Goal: Information Seeking & Learning: Learn about a topic

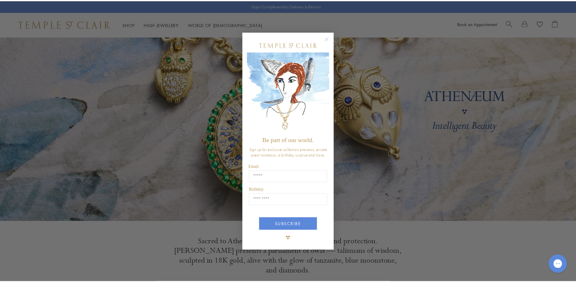
scroll to position [31, 0]
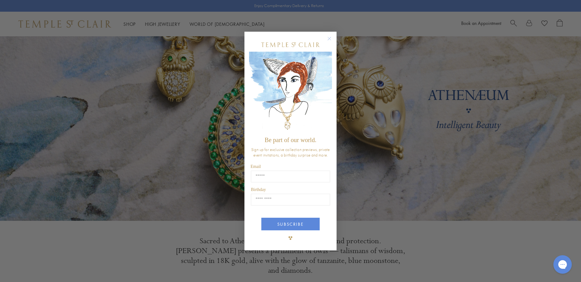
click at [330, 38] on circle "Close dialog" at bounding box center [329, 38] width 7 height 7
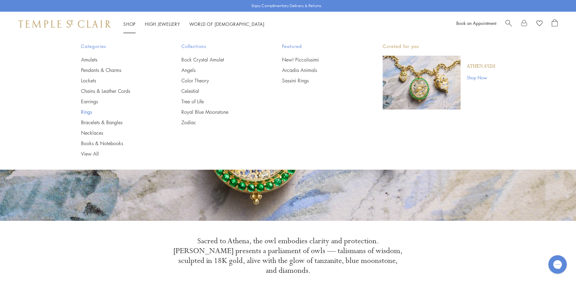
click at [85, 110] on link "Rings" at bounding box center [119, 111] width 76 height 7
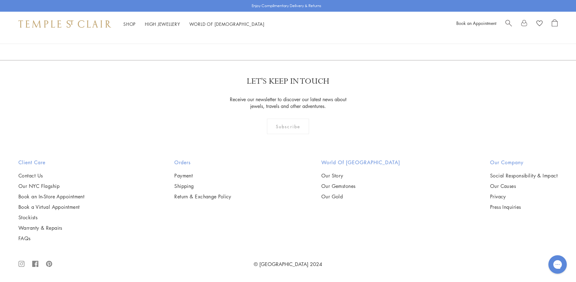
scroll to position [1781, 0]
click at [0, 0] on img at bounding box center [0, 0] width 0 height 0
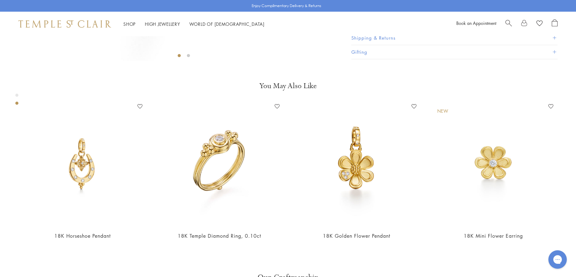
scroll to position [282, 0]
click at [367, 31] on button "Product Details" at bounding box center [455, 24] width 206 height 14
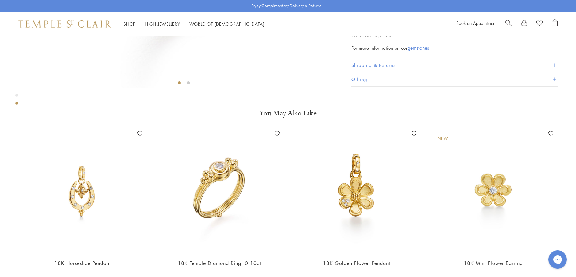
scroll to position [190, 0]
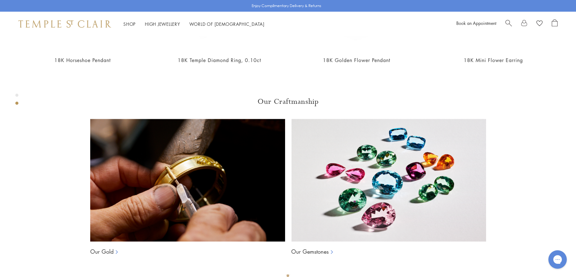
scroll to position [466, 0]
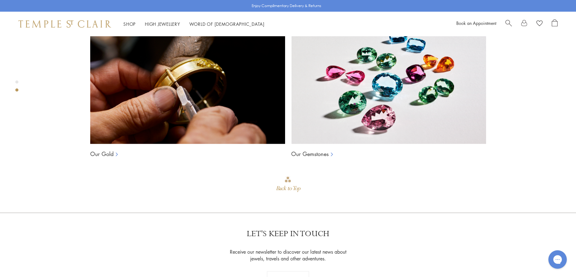
scroll to position [558, 0]
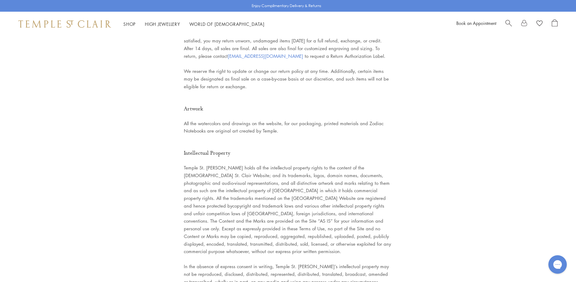
scroll to position [1420, 0]
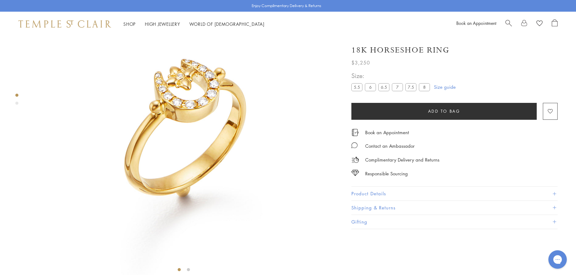
scroll to position [67, 0]
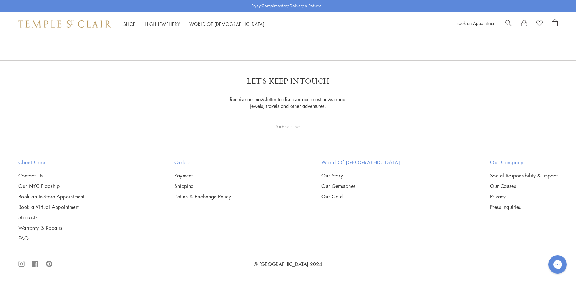
scroll to position [1812, 0]
click at [0, 0] on img at bounding box center [0, 0] width 0 height 0
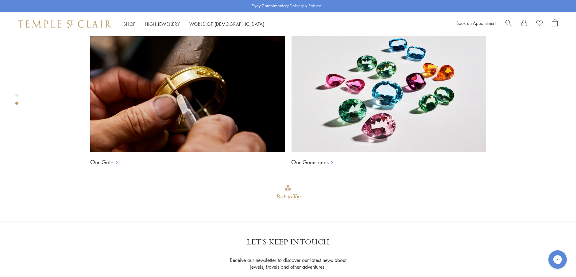
scroll to position [558, 0]
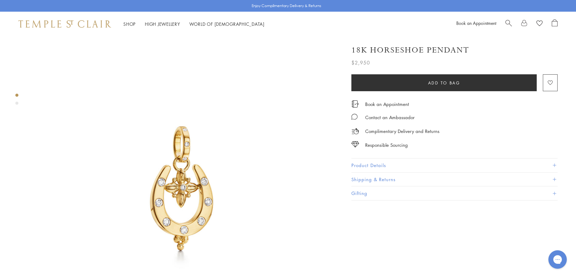
click at [242, 201] on img at bounding box center [184, 189] width 306 height 306
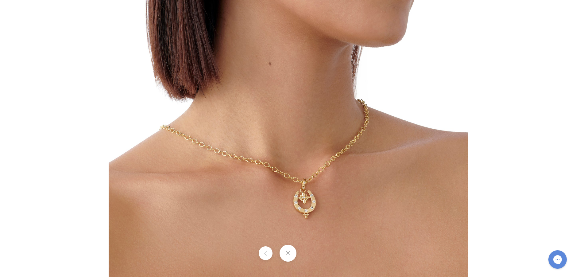
click at [288, 251] on button at bounding box center [288, 253] width 17 height 17
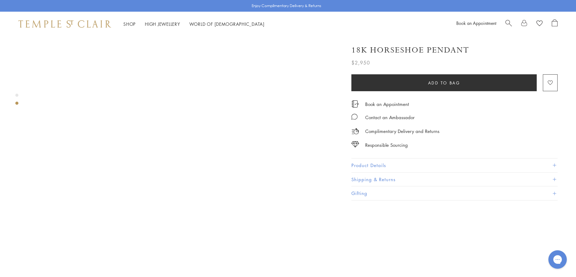
scroll to position [399, 0]
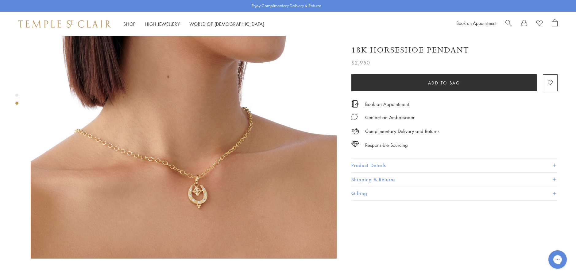
click at [197, 184] on img at bounding box center [184, 105] width 306 height 306
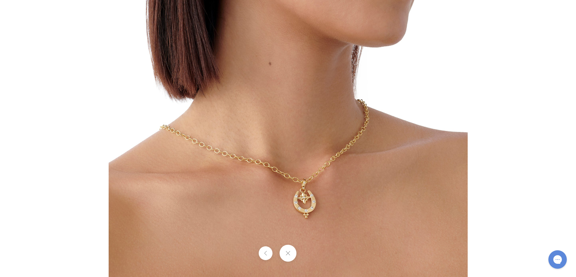
click at [291, 255] on button at bounding box center [288, 253] width 17 height 17
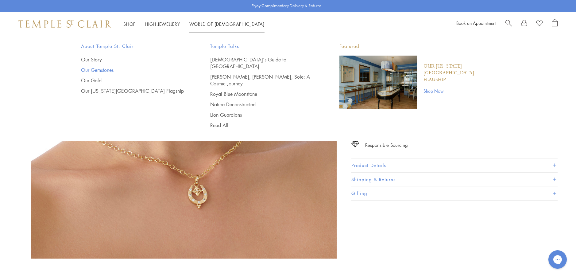
click at [101, 70] on link "Our Gemstones" at bounding box center [133, 70] width 105 height 7
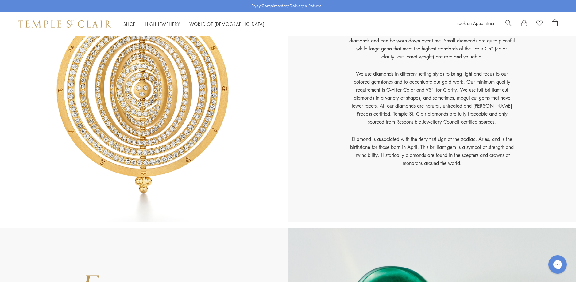
scroll to position [1689, 0]
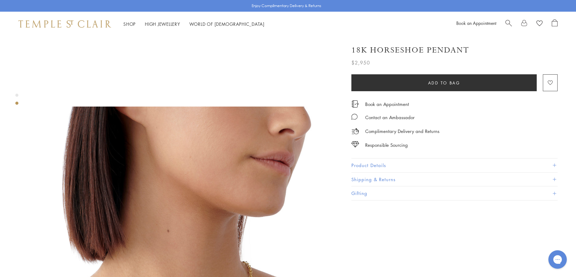
scroll to position [246, 0]
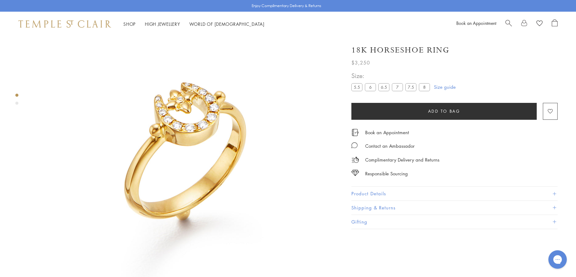
scroll to position [36, 0]
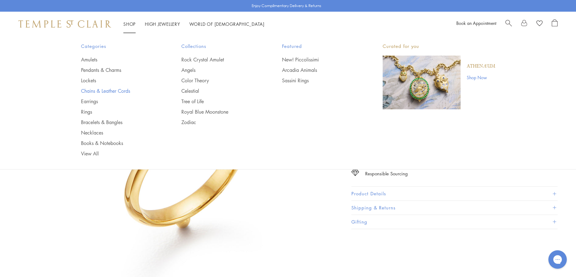
click at [93, 89] on link "Chains & Leather Cords" at bounding box center [119, 91] width 76 height 7
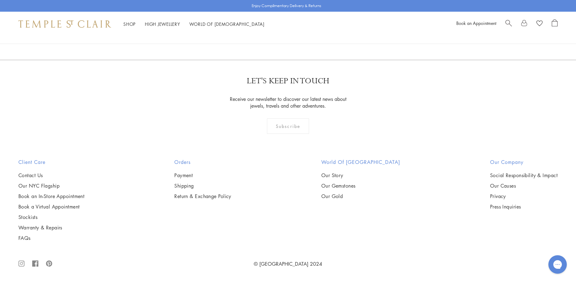
scroll to position [676, 0]
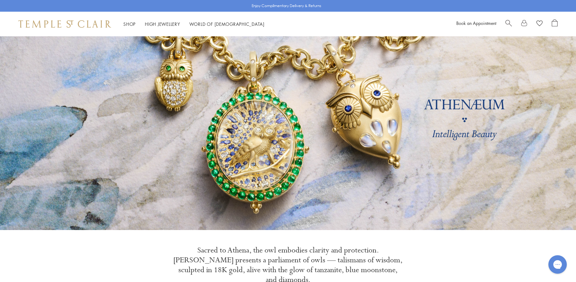
scroll to position [123, 0]
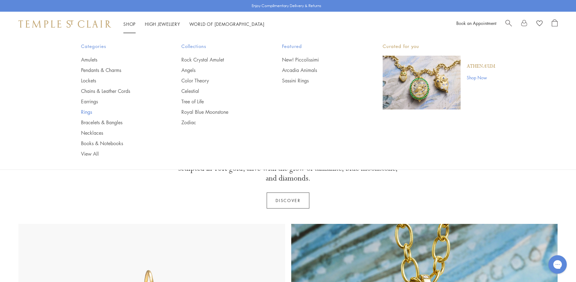
click at [86, 112] on link "Rings" at bounding box center [119, 111] width 76 height 7
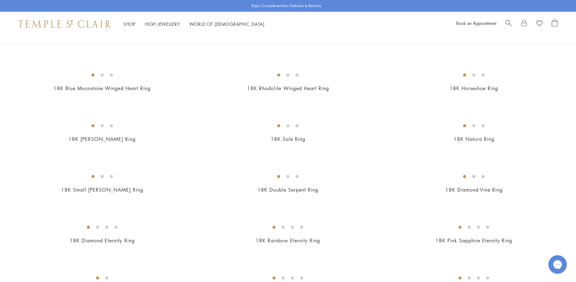
scroll to position [553, 0]
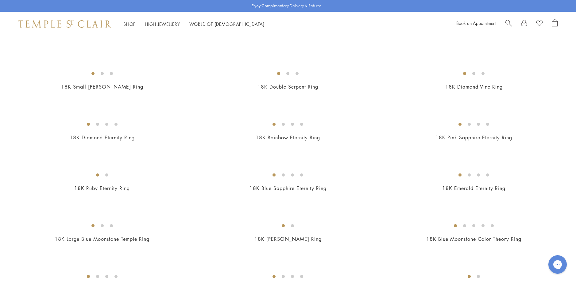
click at [0, 0] on img at bounding box center [0, 0] width 0 height 0
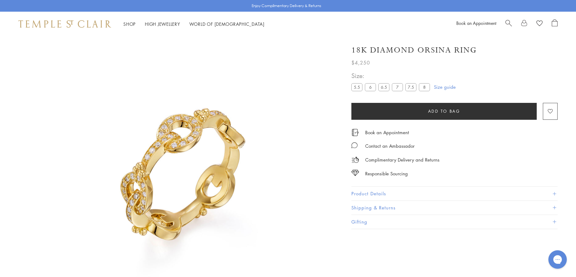
scroll to position [36, 0]
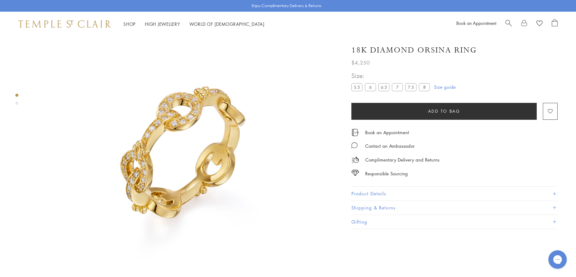
click at [380, 193] on button "Product Details" at bounding box center [455, 194] width 206 height 14
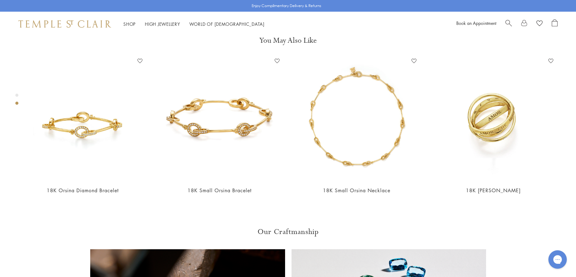
scroll to position [374, 0]
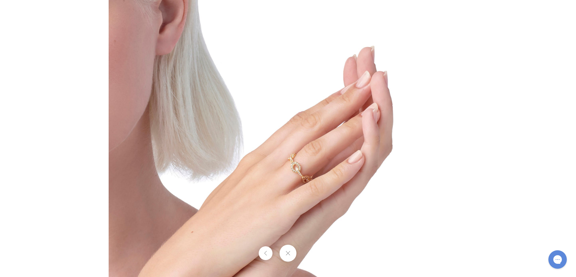
click at [299, 173] on img at bounding box center [289, 138] width 360 height 359
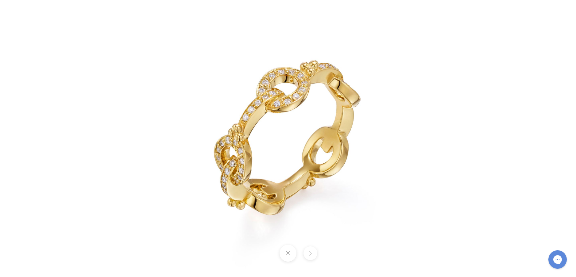
click at [289, 255] on button at bounding box center [288, 253] width 17 height 17
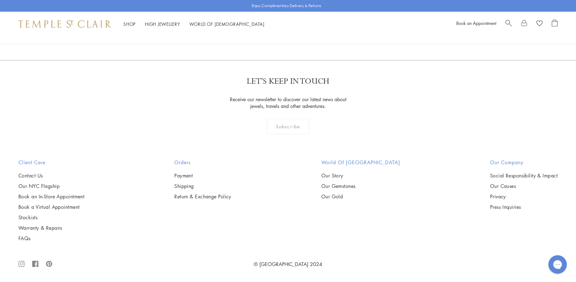
scroll to position [1812, 0]
click at [0, 0] on img at bounding box center [0, 0] width 0 height 0
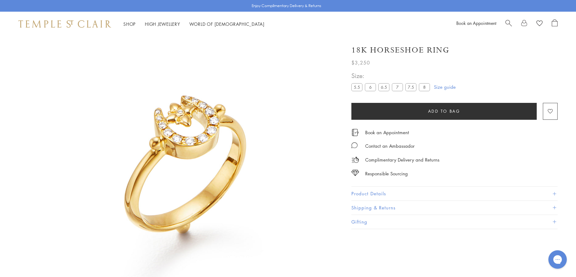
scroll to position [36, 0]
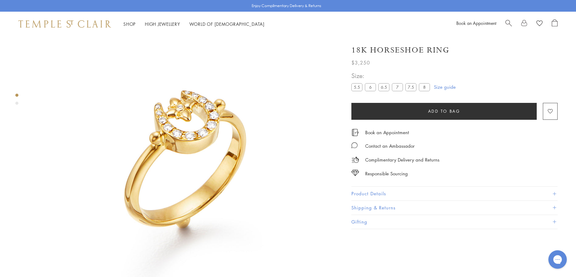
click at [372, 193] on button "Product Details" at bounding box center [455, 194] width 206 height 14
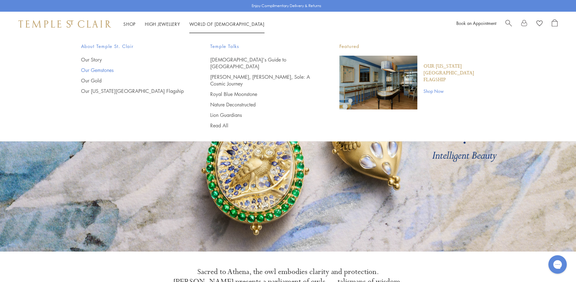
click at [107, 69] on link "Our Gemstones" at bounding box center [133, 70] width 105 height 7
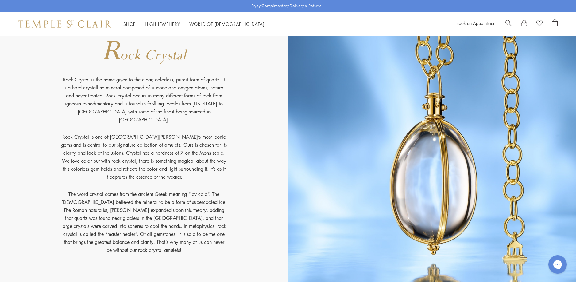
scroll to position [5607, 0]
